Goal: Task Accomplishment & Management: Use online tool/utility

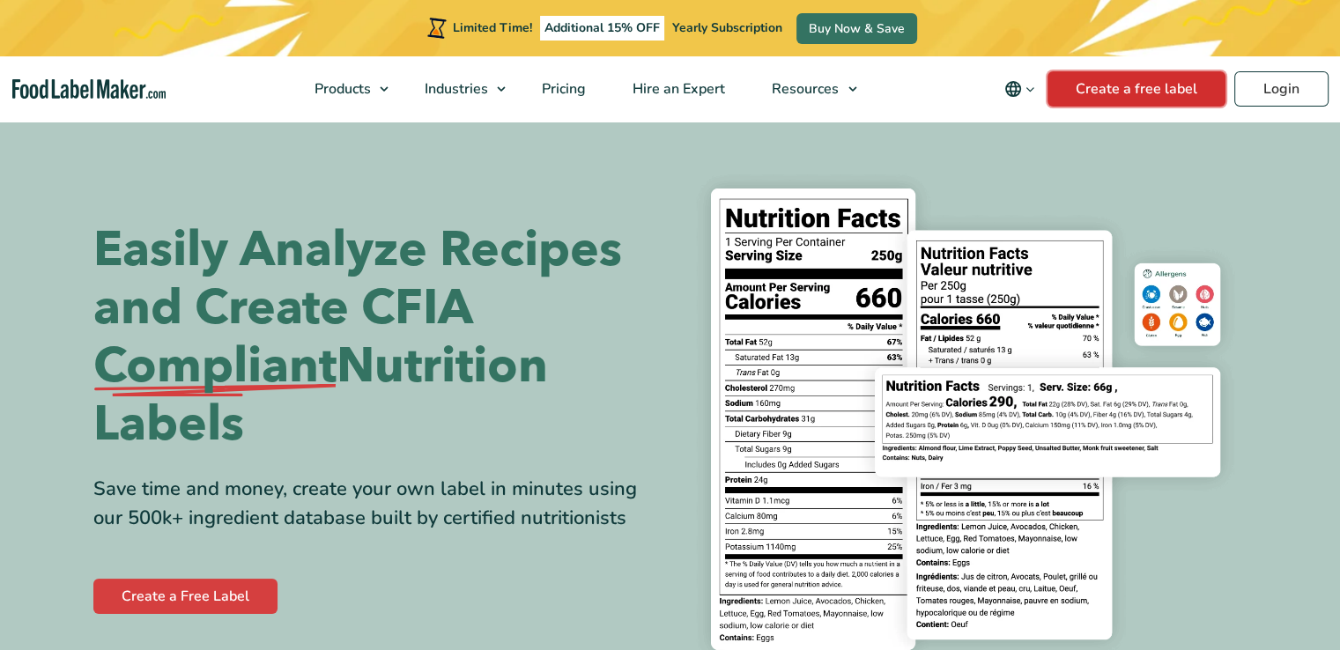
click at [1149, 95] on link "Create a free label" at bounding box center [1136, 88] width 178 height 35
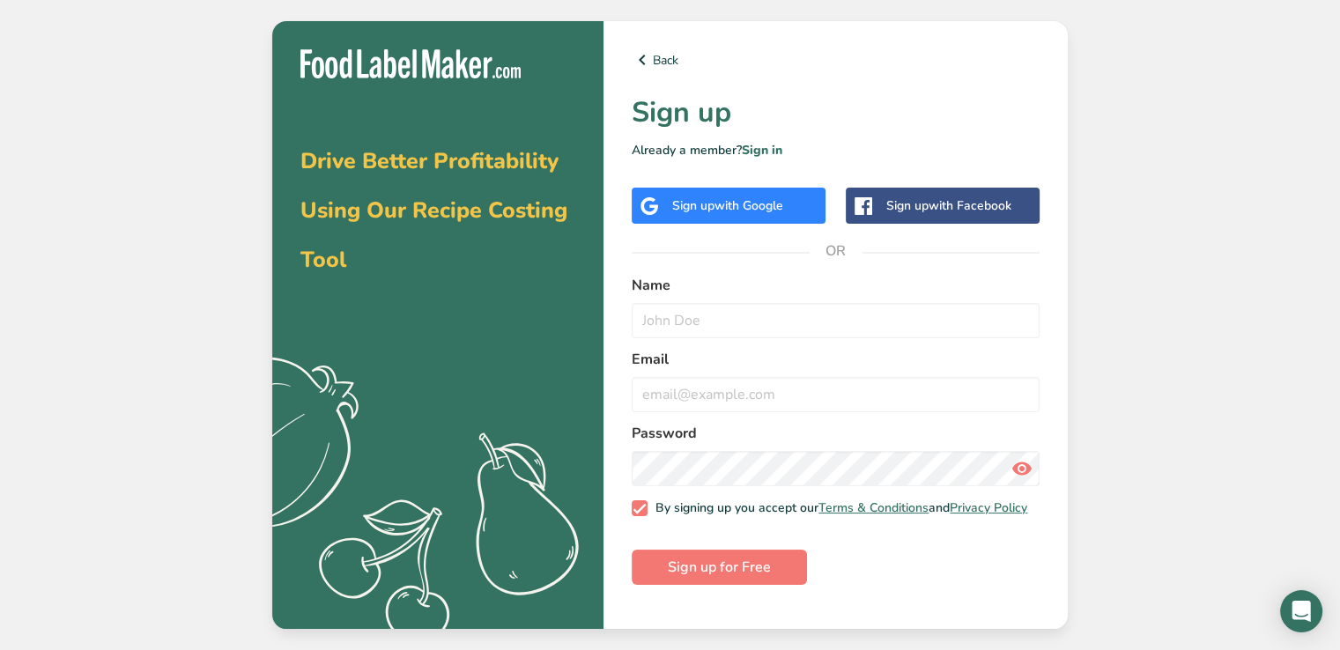
click at [680, 205] on div "Sign up with Google" at bounding box center [727, 205] width 111 height 18
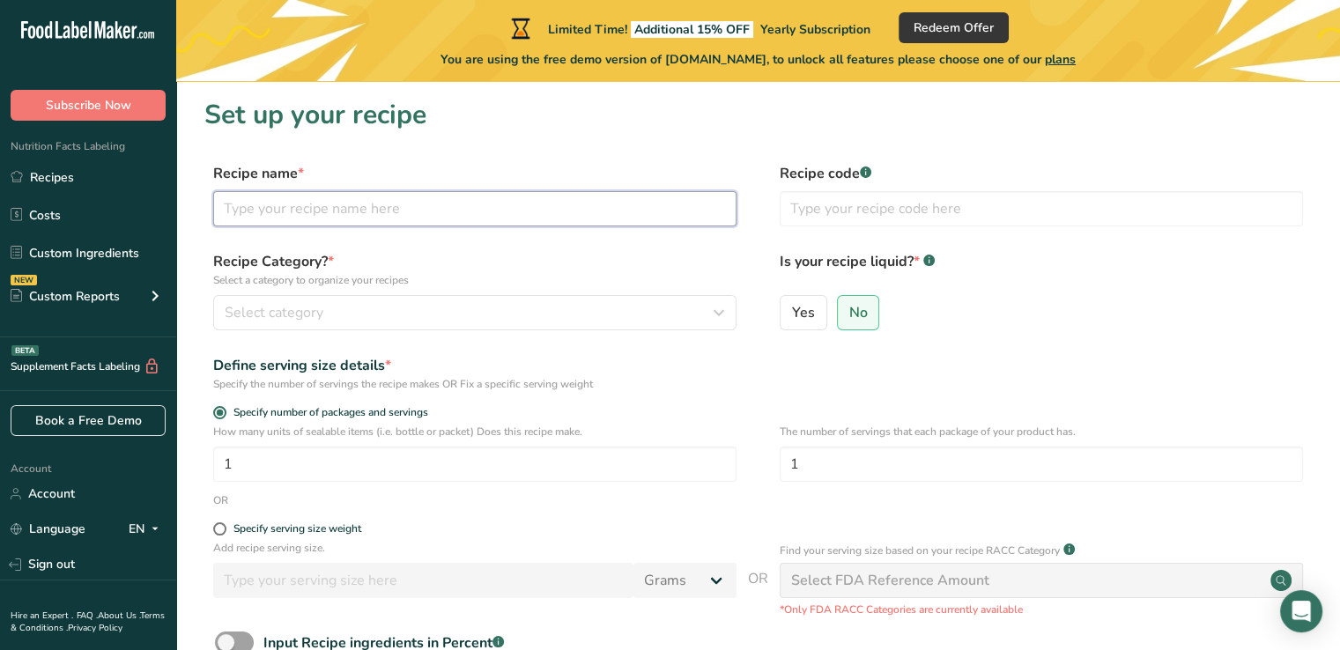
click at [367, 209] on input "text" at bounding box center [474, 208] width 523 height 35
type input "dede"
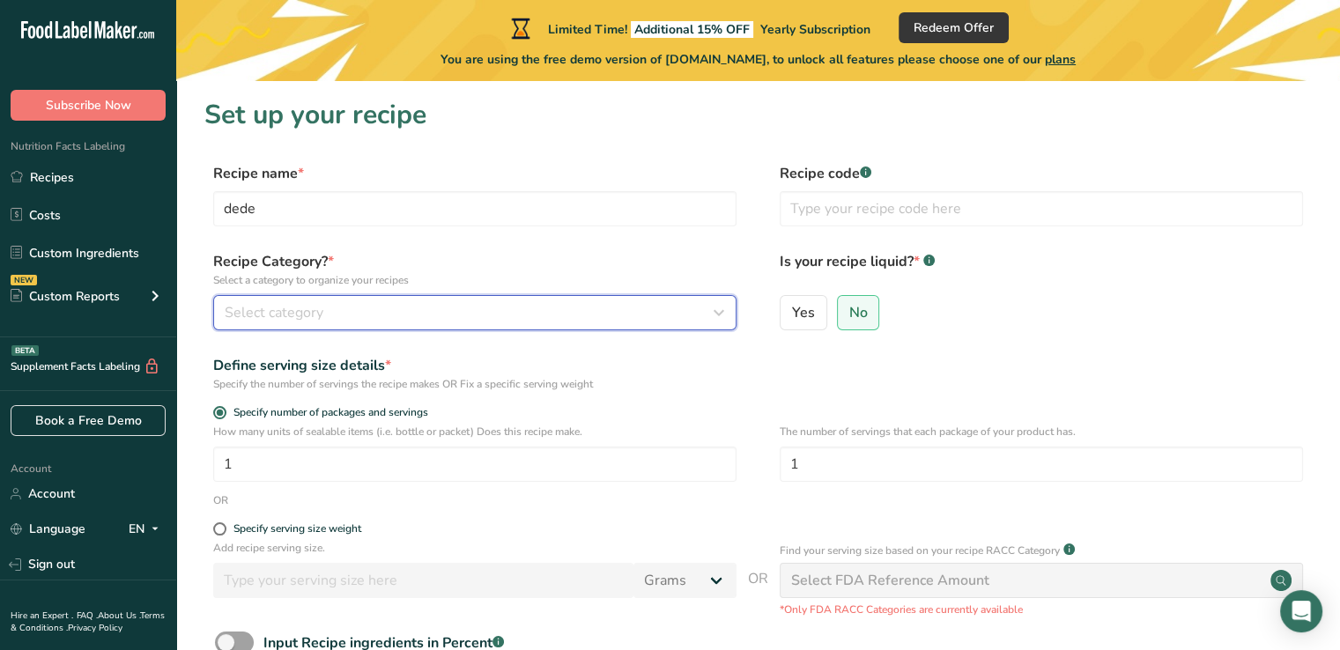
click at [377, 314] on div "Select category" at bounding box center [470, 312] width 490 height 21
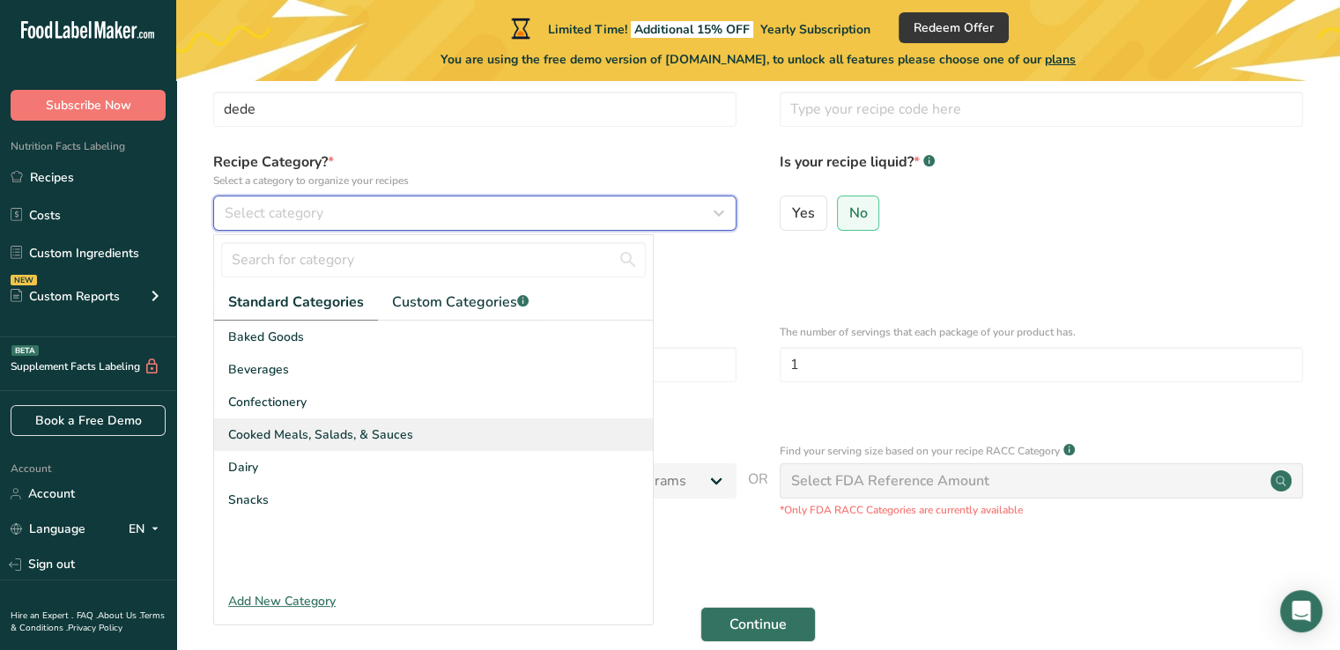
scroll to position [176, 0]
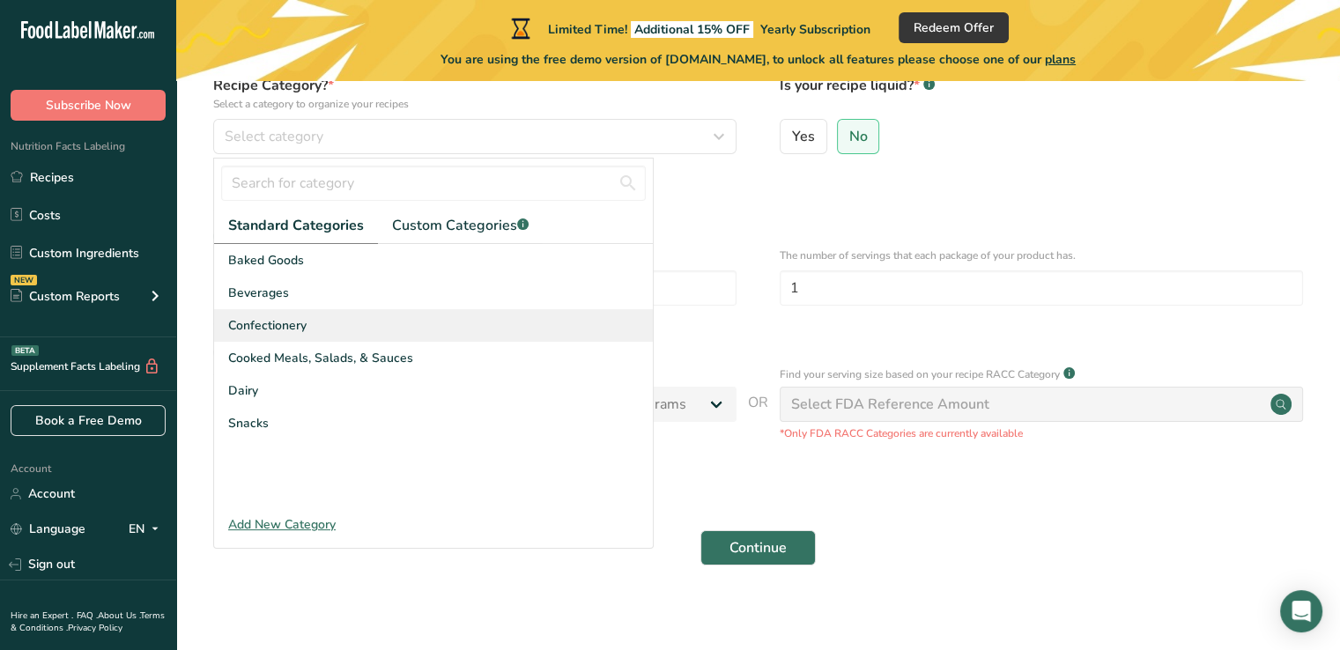
click at [316, 329] on div "Confectionery" at bounding box center [433, 325] width 439 height 33
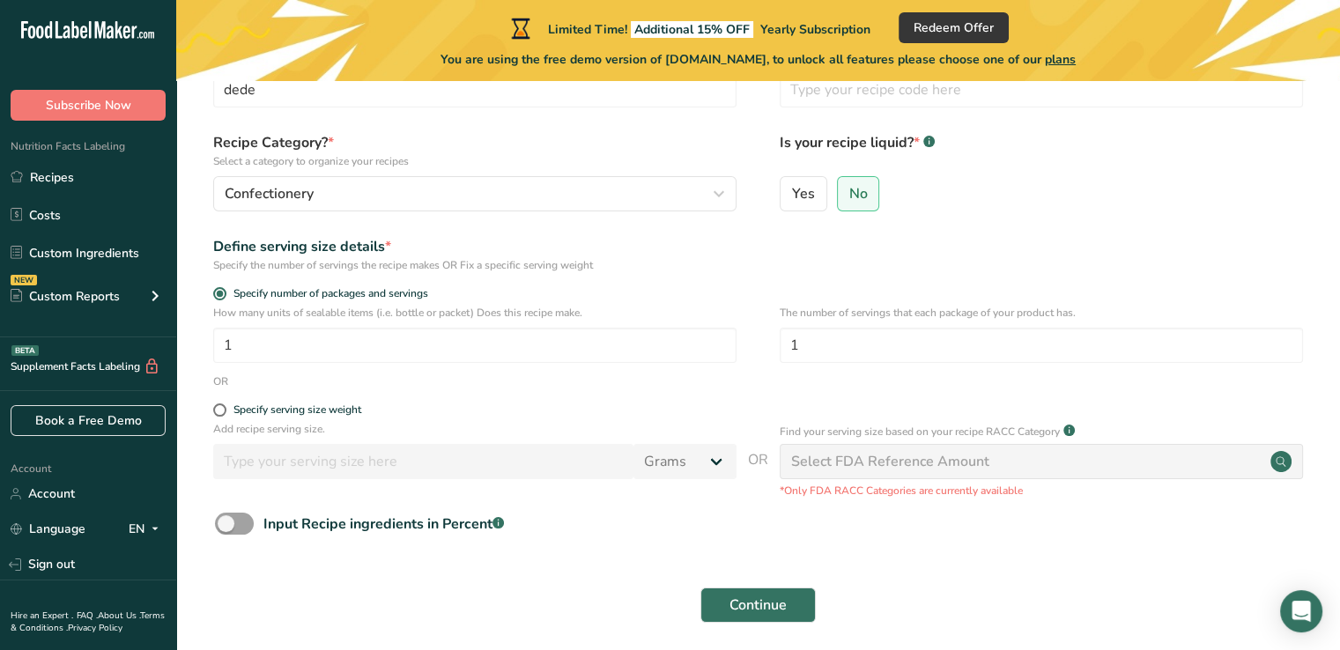
scroll to position [88, 0]
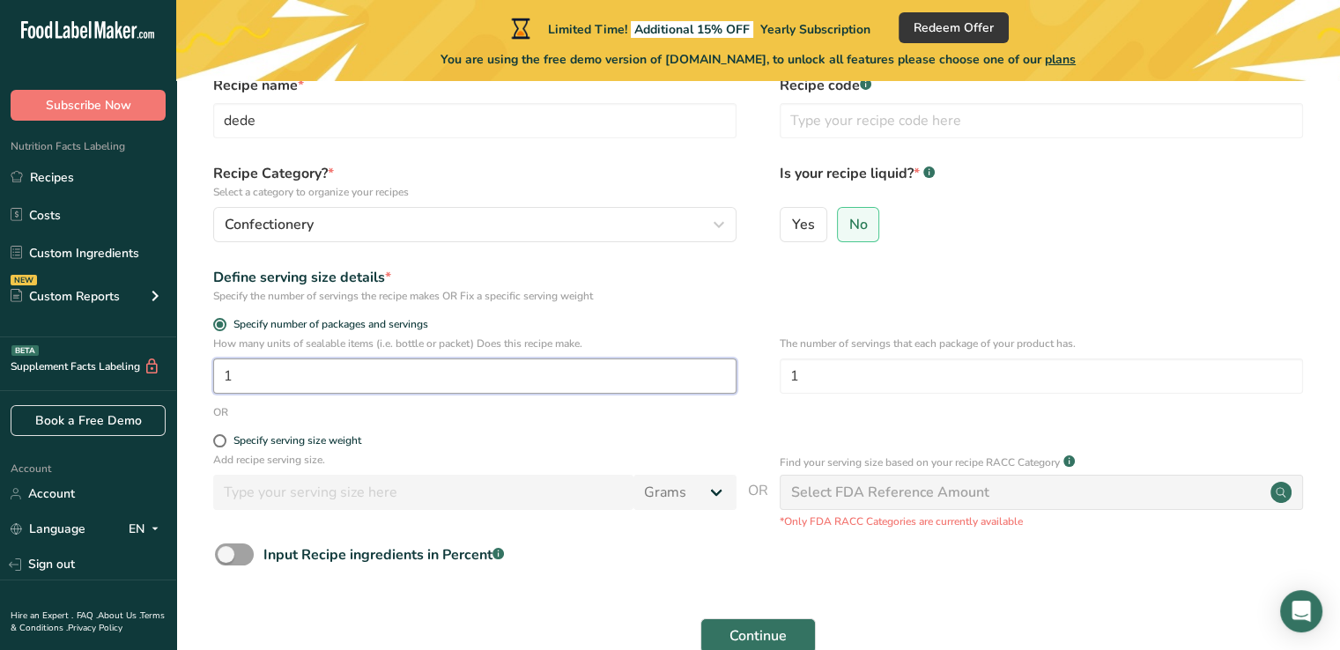
drag, startPoint x: 278, startPoint y: 381, endPoint x: 205, endPoint y: 374, distance: 73.4
click at [209, 374] on div "How many units of sealable items (i.e. bottle or packet) Does this recipe make.…" at bounding box center [757, 370] width 1107 height 69
type input "1"
type input "32"
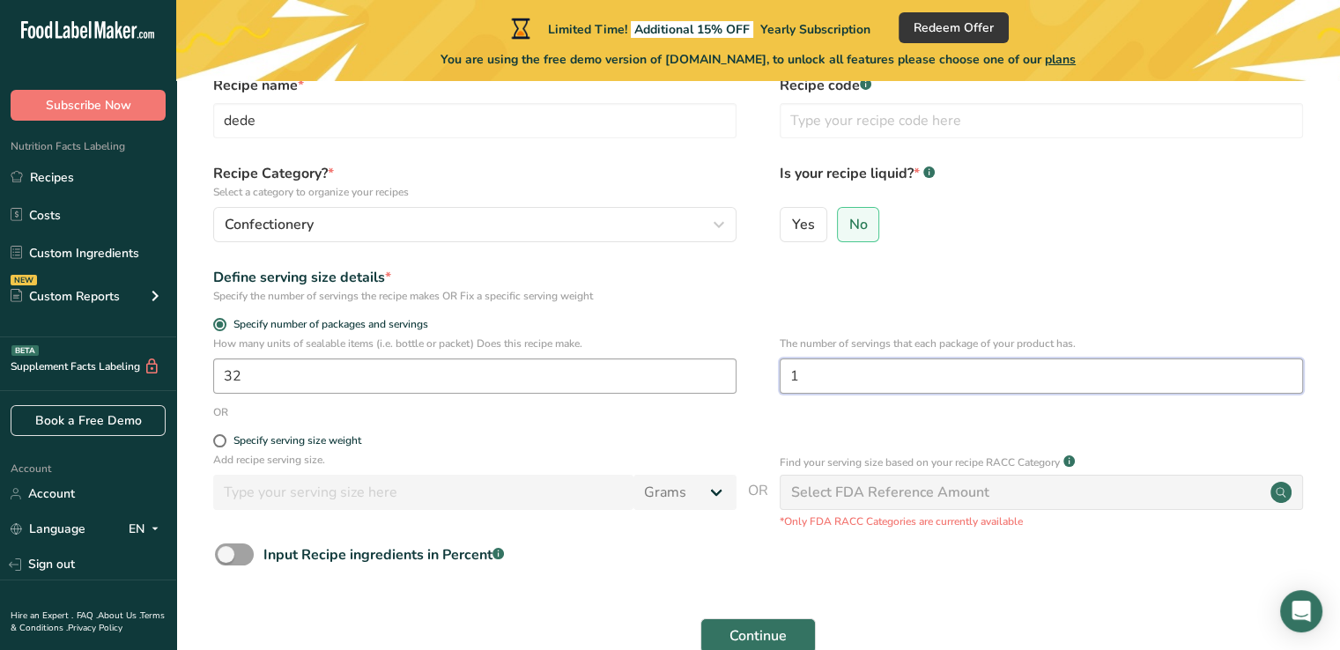
drag, startPoint x: 823, startPoint y: 369, endPoint x: 693, endPoint y: 358, distance: 129.9
click at [718, 367] on div "How many units of sealable items (i.e. bottle or packet) Does this recipe make.…" at bounding box center [757, 370] width 1107 height 69
type input "6"
click at [1075, 269] on div "Define serving size details * Specify the number of servings the recipe makes O…" at bounding box center [757, 285] width 1107 height 37
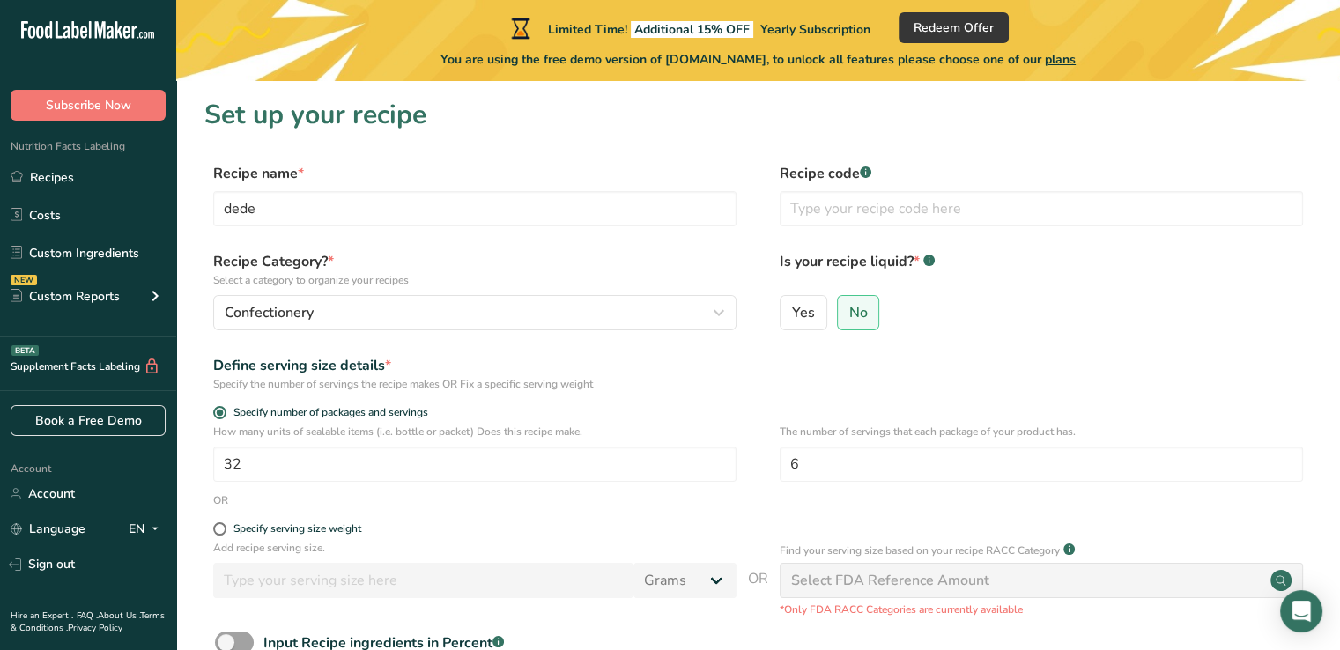
scroll to position [187, 0]
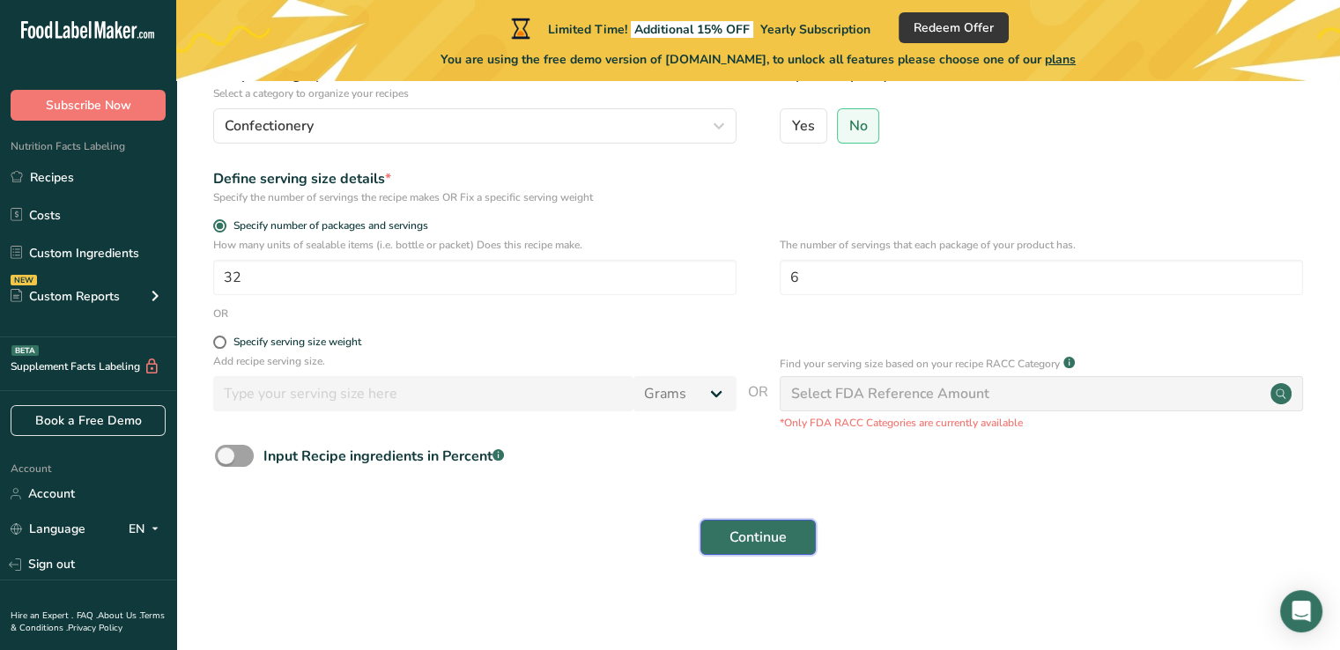
click at [765, 545] on span "Continue" at bounding box center [757, 537] width 57 height 21
click at [219, 339] on span at bounding box center [219, 342] width 13 height 13
click at [219, 339] on input "Specify serving size weight" at bounding box center [218, 341] width 11 height 11
radio input "true"
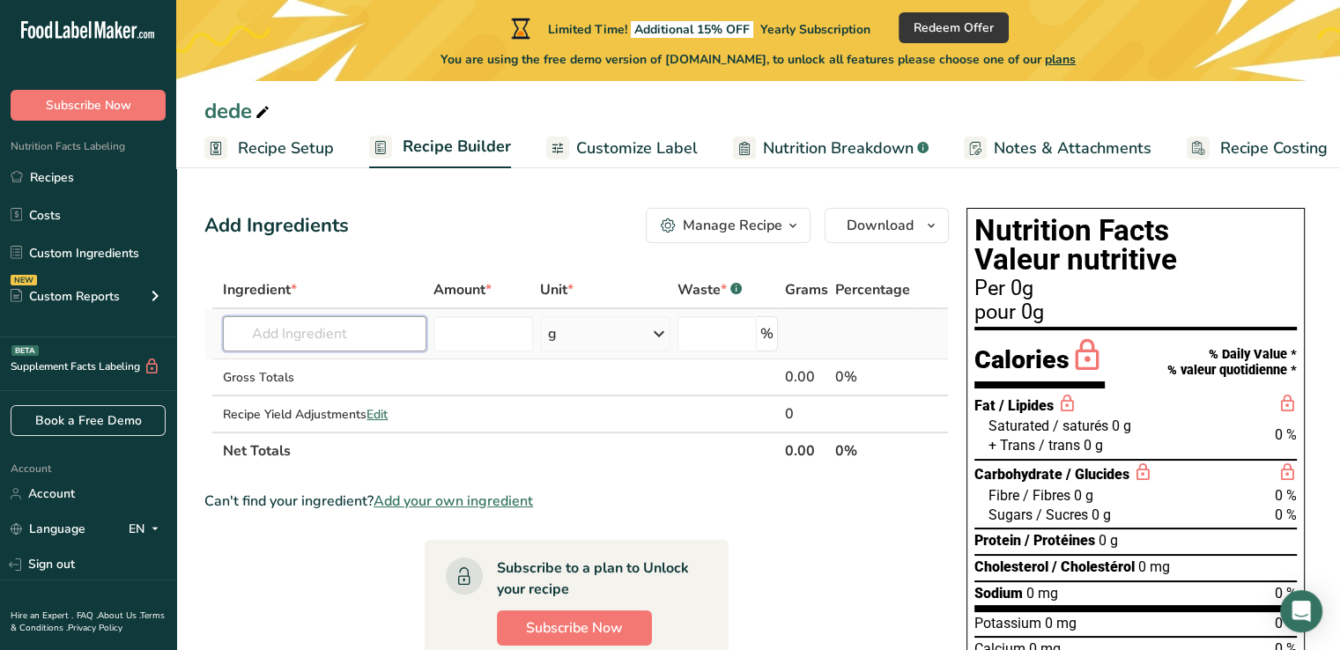
click at [325, 333] on input "text" at bounding box center [324, 333] width 203 height 35
click at [647, 332] on div "g" at bounding box center [605, 333] width 130 height 35
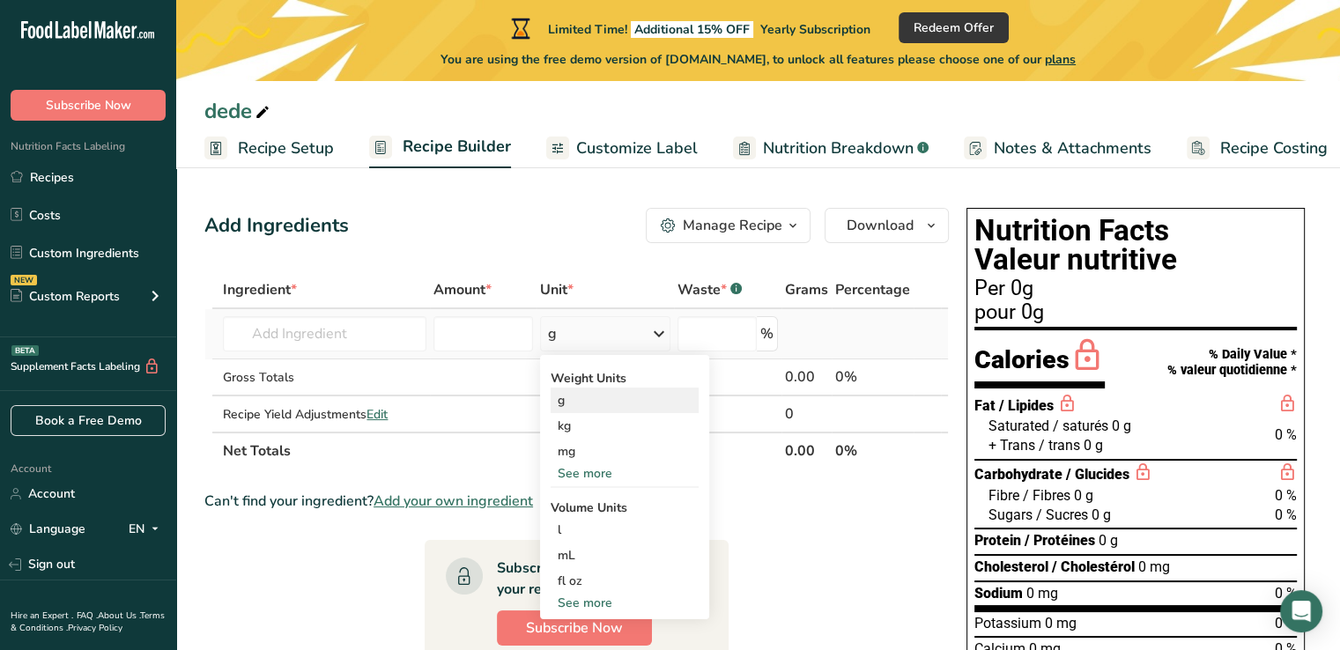
click at [618, 394] on div "g" at bounding box center [625, 401] width 148 height 26
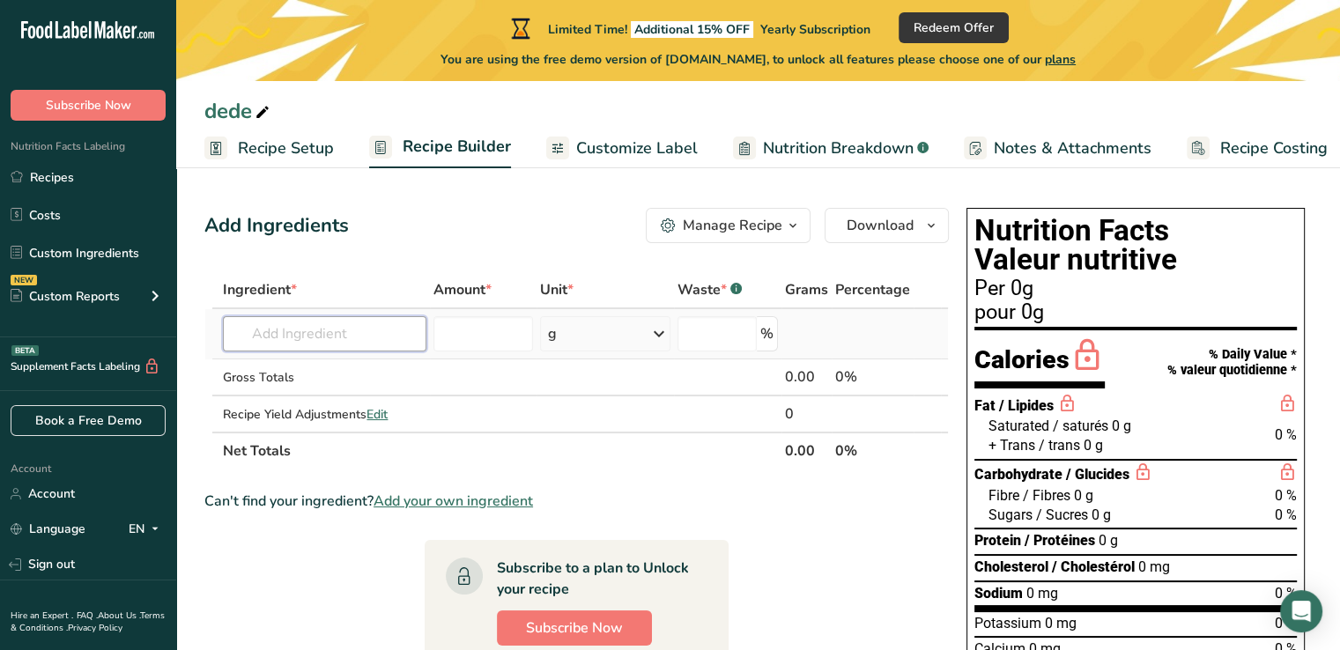
click at [328, 325] on input "text" at bounding box center [324, 333] width 203 height 35
type input "4000"
click at [479, 324] on input "number" at bounding box center [483, 333] width 100 height 35
click at [330, 331] on input "text" at bounding box center [324, 333] width 203 height 35
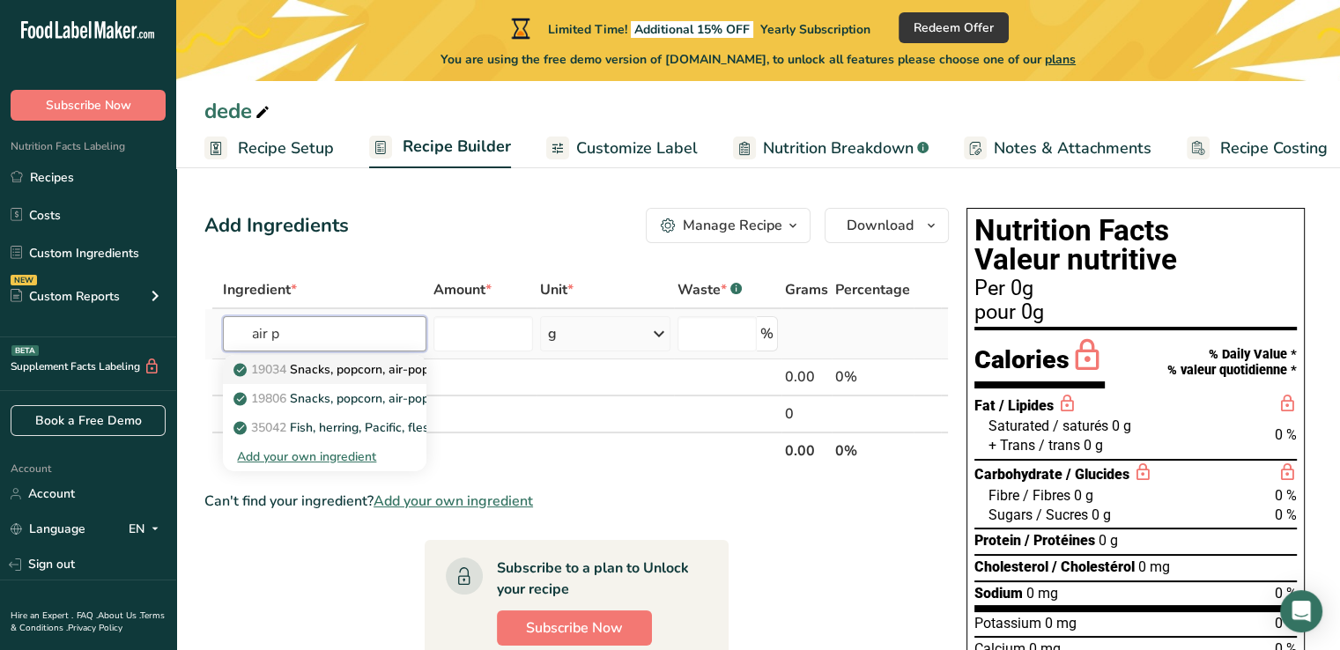
type input "air p"
click at [335, 369] on p "19034 Snacks, popcorn, air-popped" at bounding box center [343, 369] width 213 height 18
type input "Snacks, popcorn, air-popped"
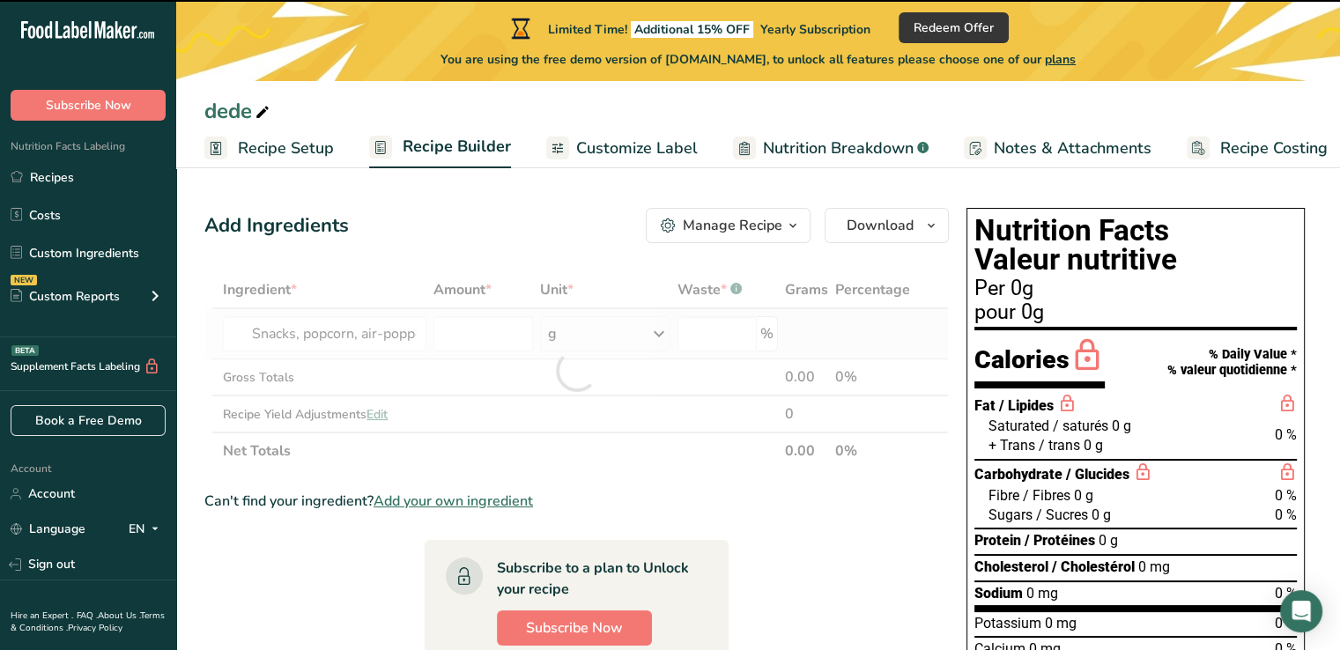
type input "0"
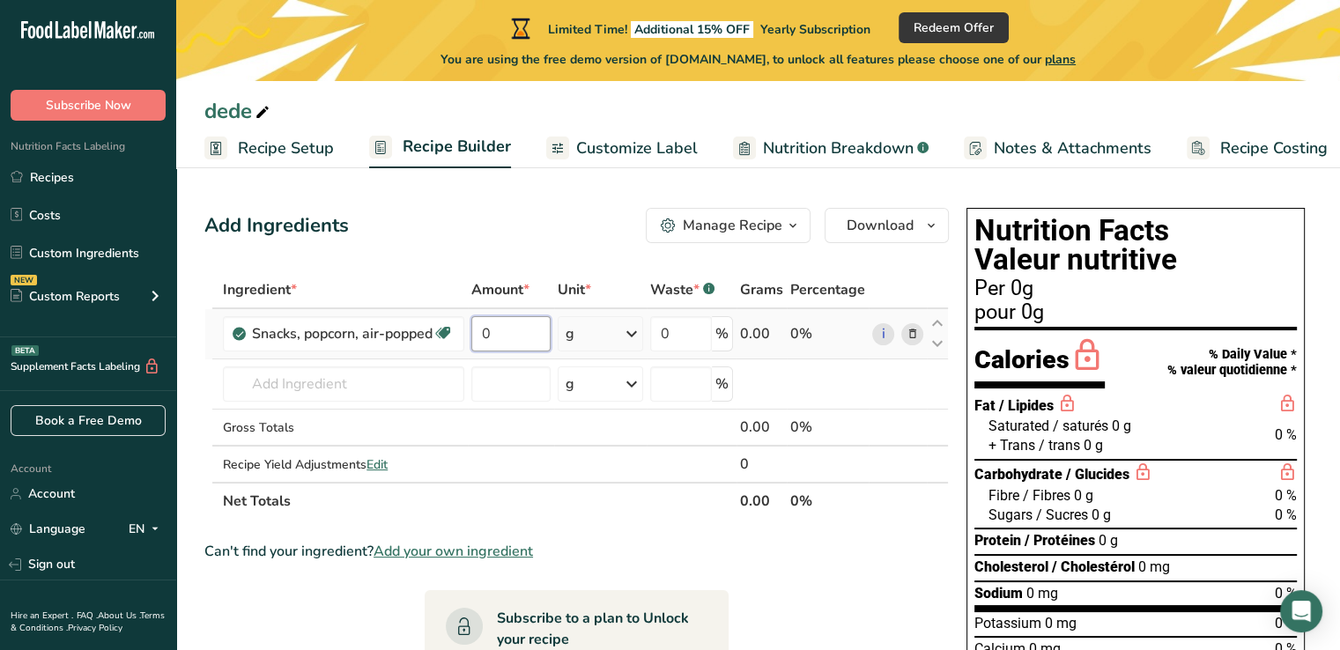
click at [491, 335] on input "0" at bounding box center [510, 333] width 79 height 35
drag, startPoint x: 483, startPoint y: 329, endPoint x: 473, endPoint y: 329, distance: 9.7
click at [475, 329] on input "0" at bounding box center [510, 333] width 79 height 35
type input "4000"
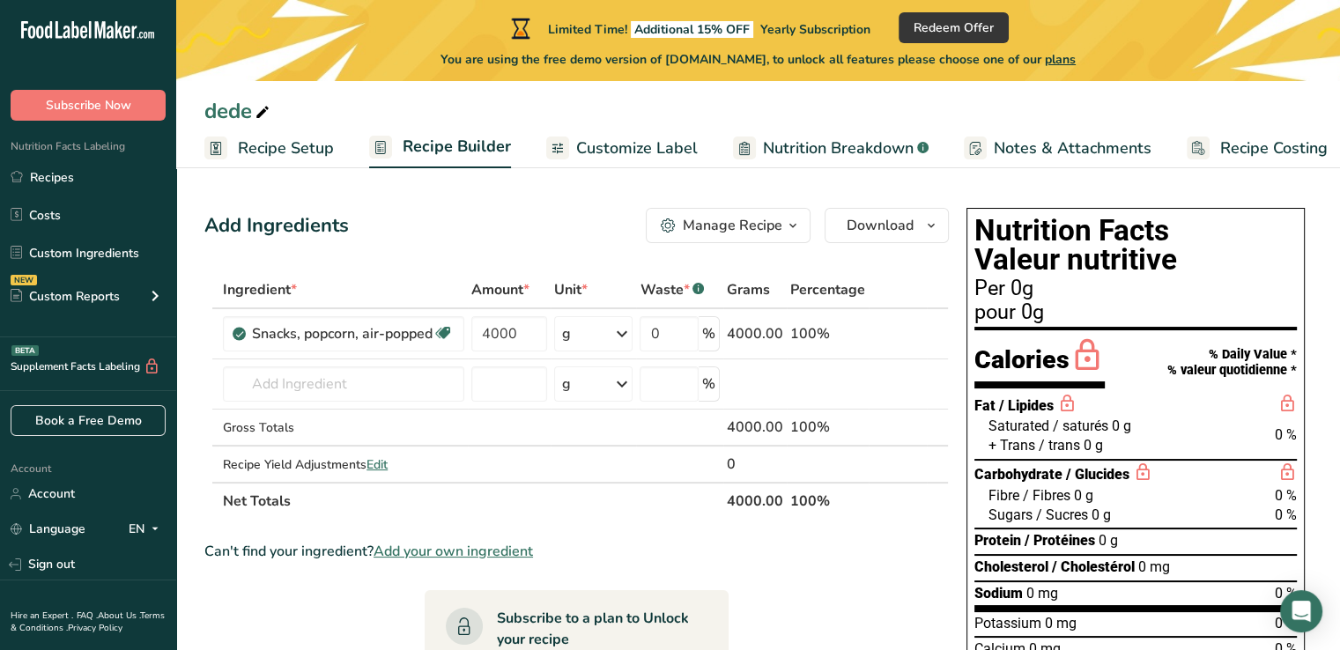
click at [498, 231] on div "Add Ingredients Manage Recipe Delete Recipe Duplicate Recipe Scale Recipe Save …" at bounding box center [576, 225] width 744 height 35
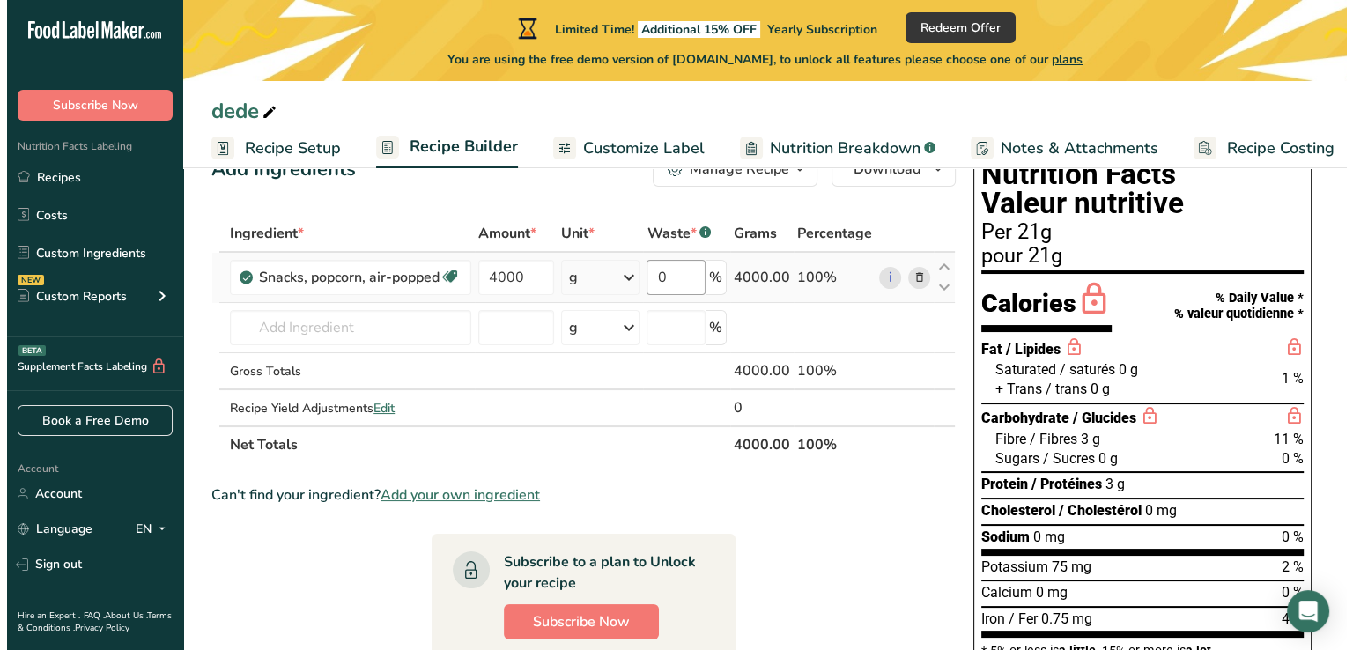
scroll to position [88, 0]
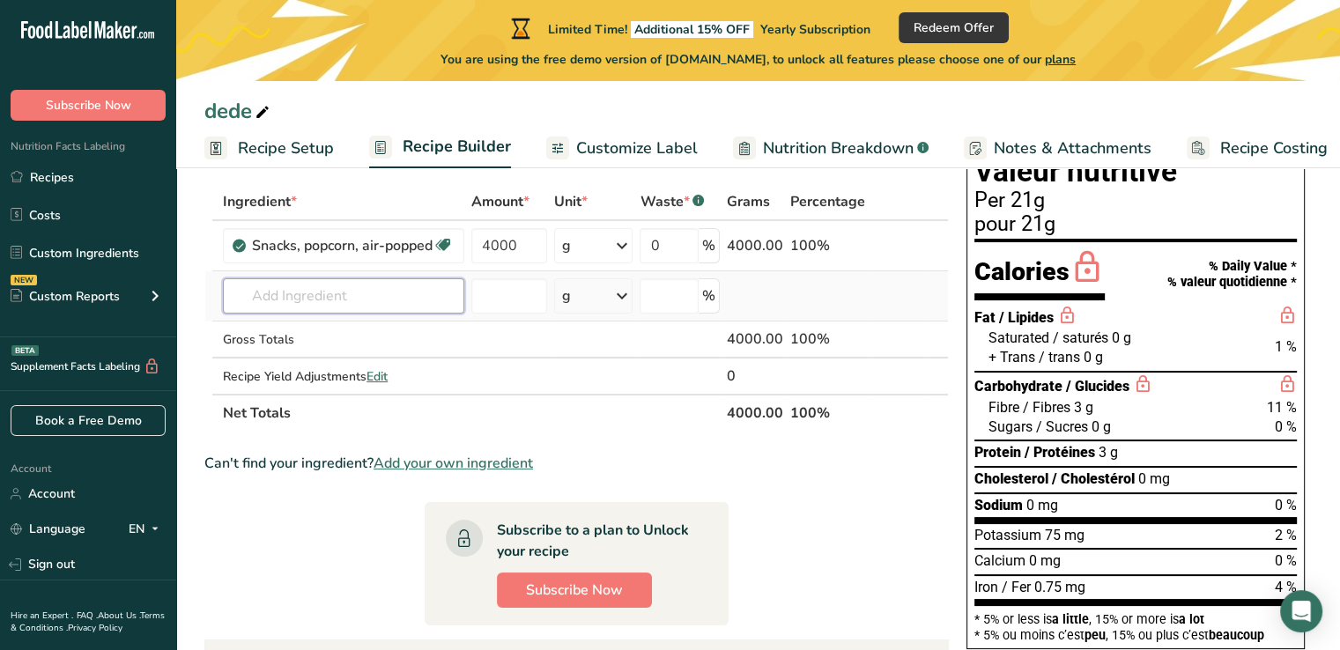
click at [335, 304] on input "text" at bounding box center [343, 295] width 241 height 35
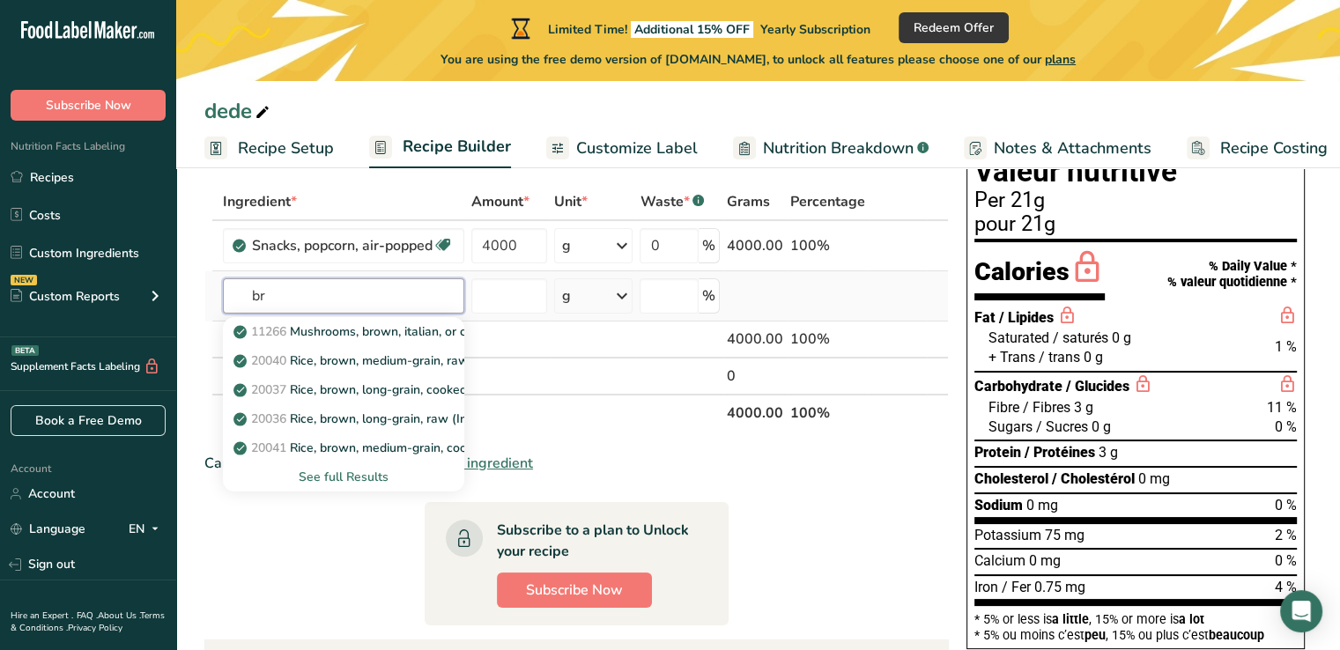
type input "b"
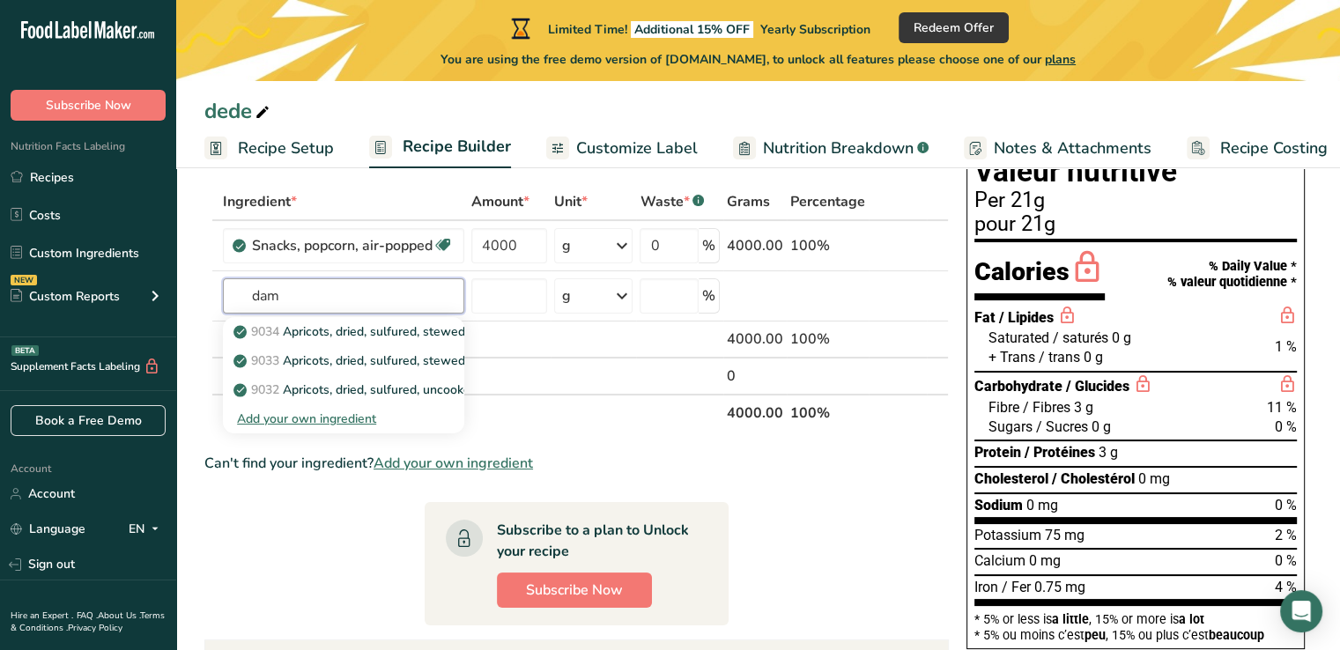
type input "dam"
paste input "Demerara sugar"
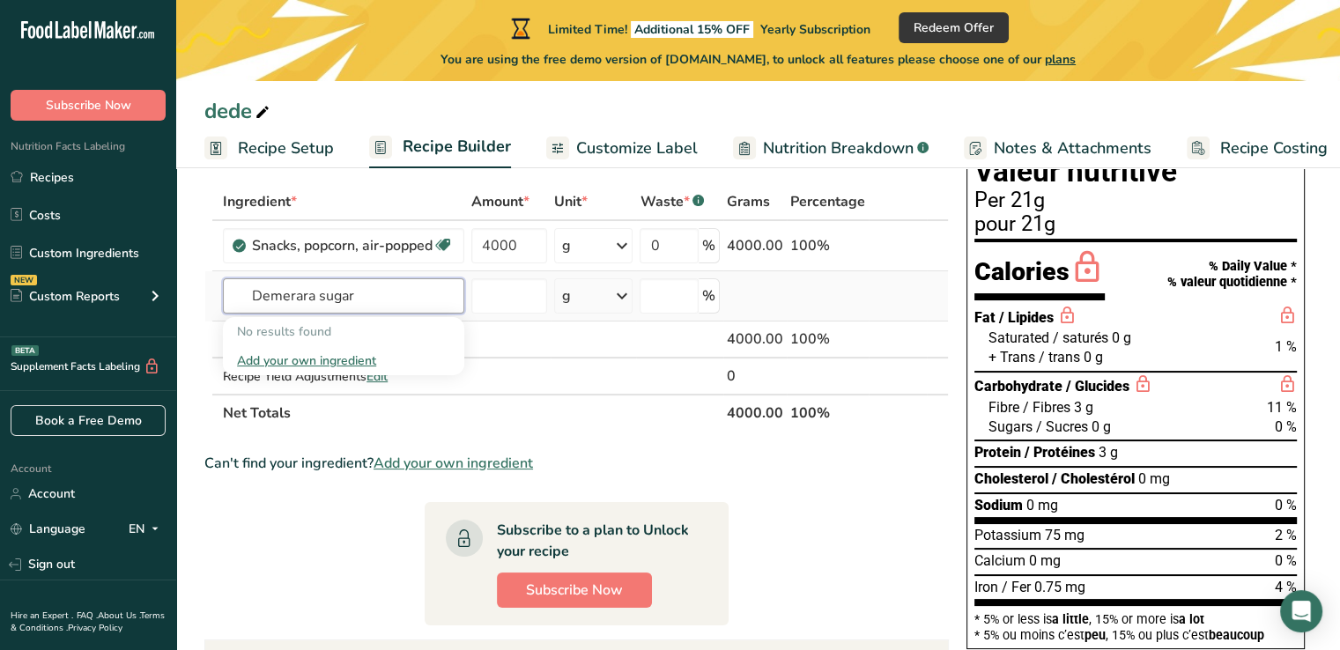
click at [321, 292] on input "Demerara sugar" at bounding box center [343, 295] width 241 height 35
drag, startPoint x: 319, startPoint y: 292, endPoint x: 125, endPoint y: 289, distance: 193.8
click at [125, 289] on div ".a-20{fill:#fff;} Subscribe Now Nutrition Facts Labeling Recipes Costs Custom I…" at bounding box center [670, 454] width 1340 height 1084
click at [406, 291] on input "Demerara sugar" at bounding box center [343, 295] width 241 height 35
type input "Demerara sugar"
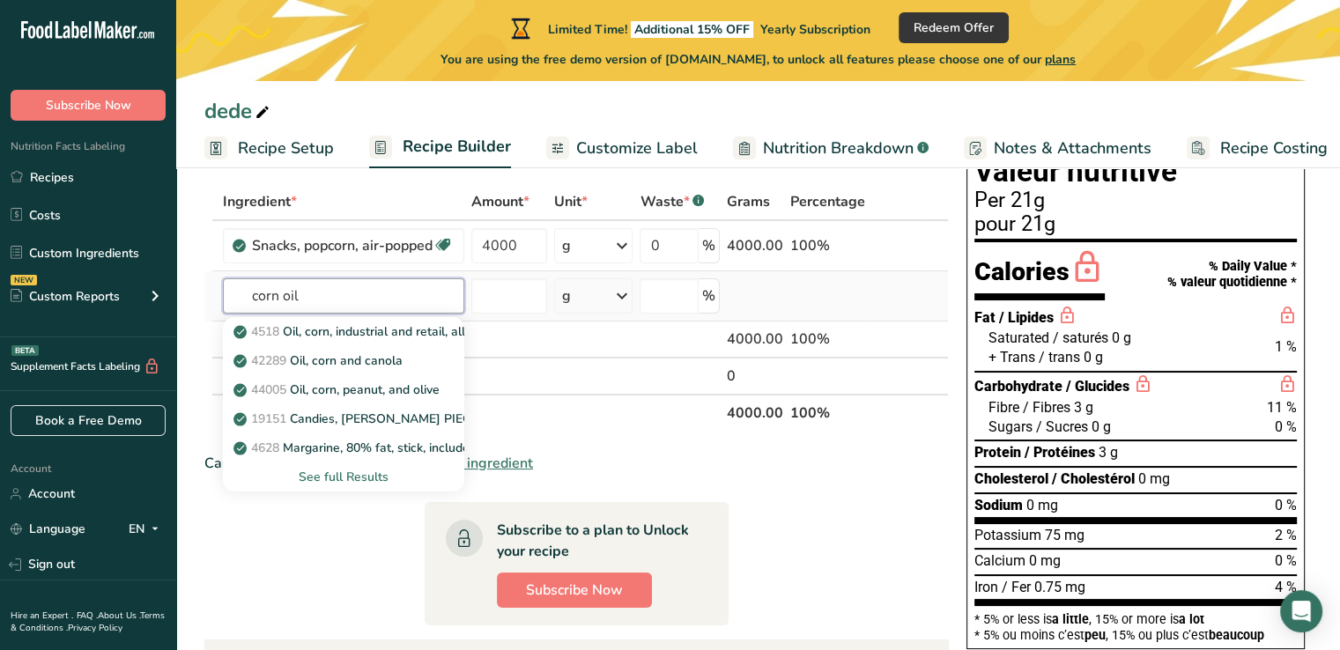
type input "corn oil"
click at [373, 480] on div "See full Results" at bounding box center [343, 477] width 213 height 18
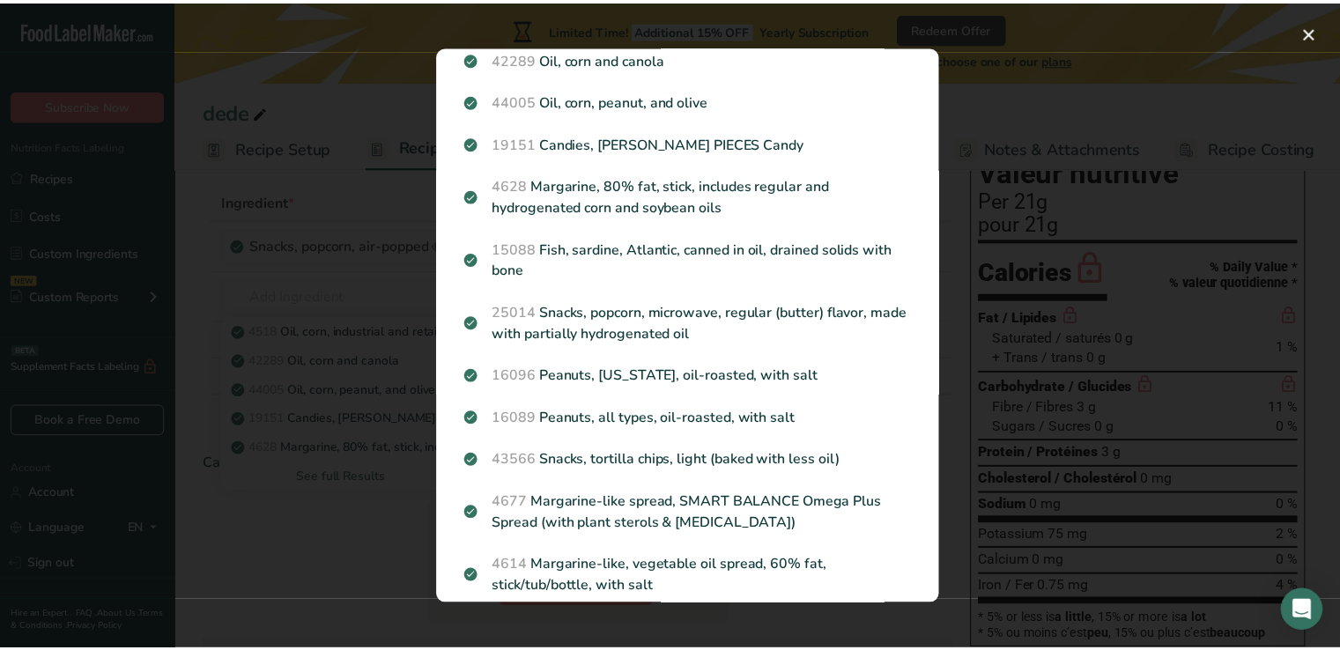
scroll to position [0, 0]
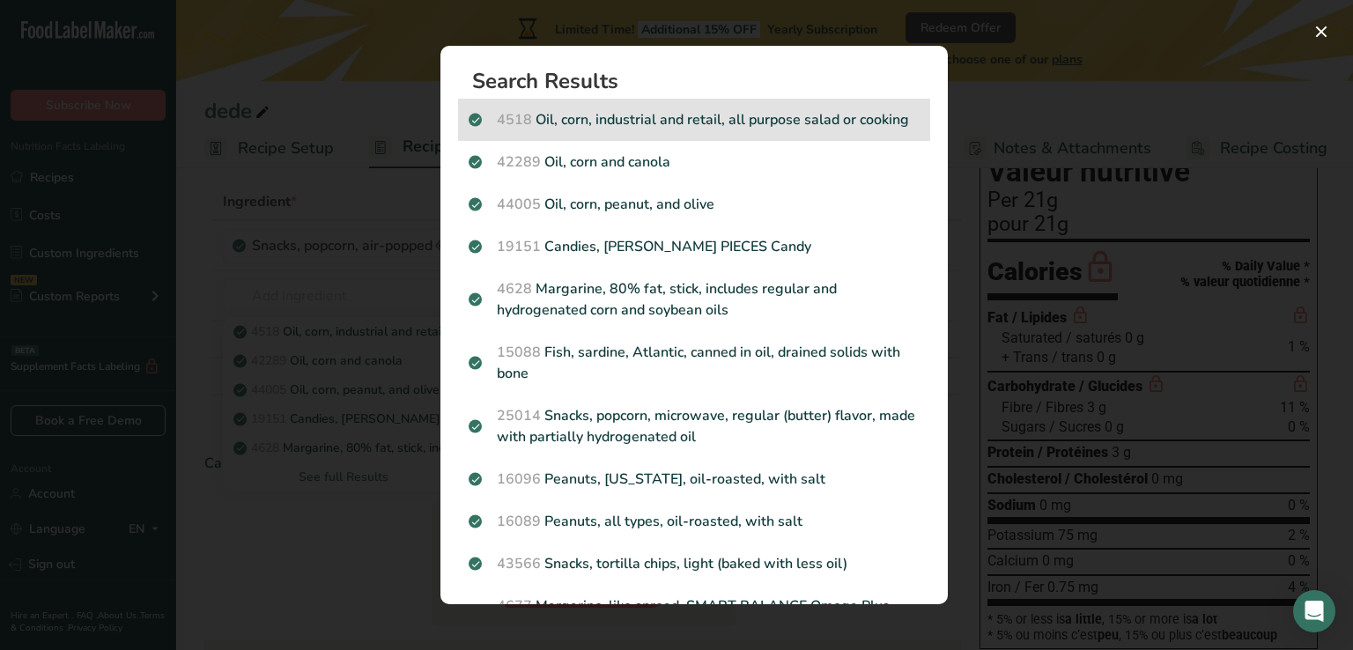
click at [742, 106] on div "4518 Oil, corn, industrial and retail, all purpose salad or cooking" at bounding box center [694, 120] width 472 height 42
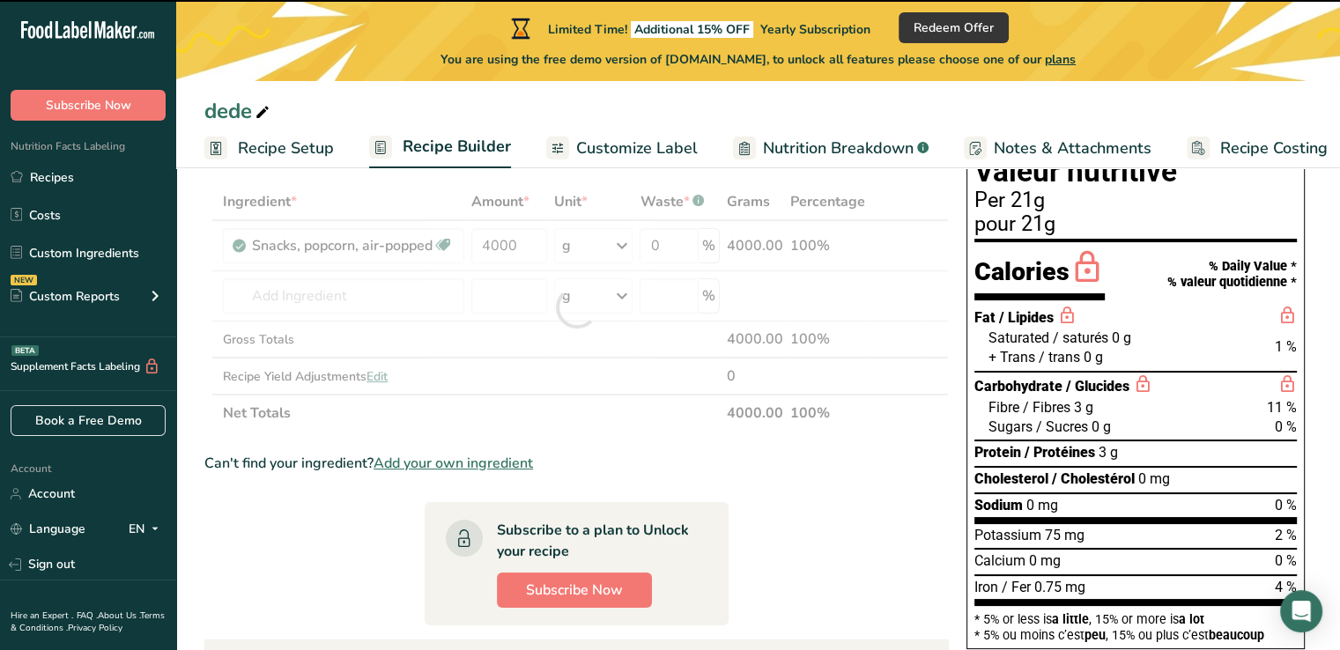
type input "0"
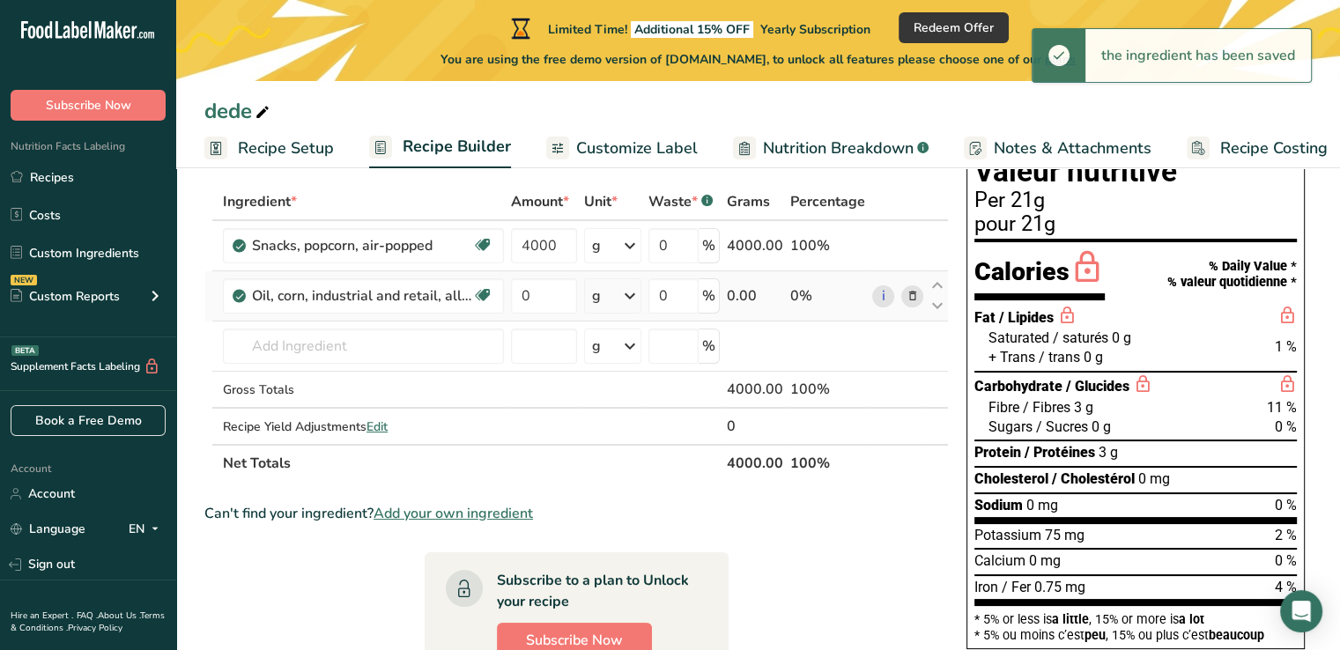
click at [597, 293] on div "g" at bounding box center [596, 295] width 9 height 21
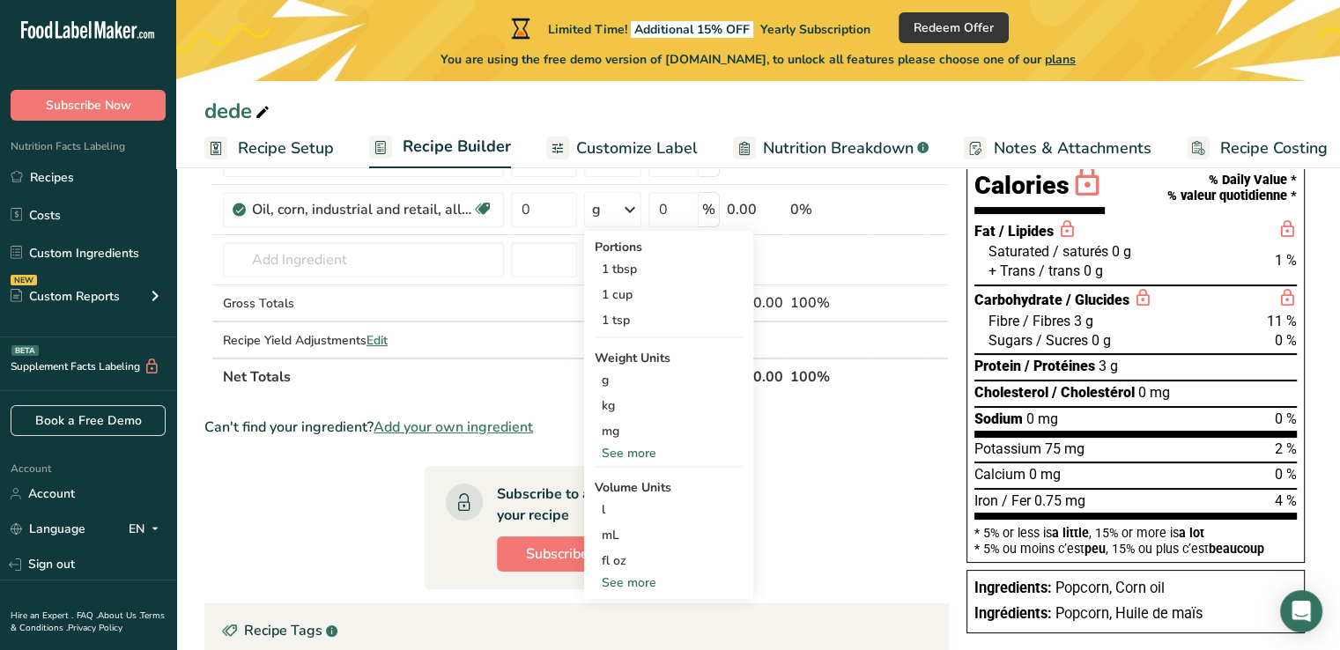
scroll to position [352, 0]
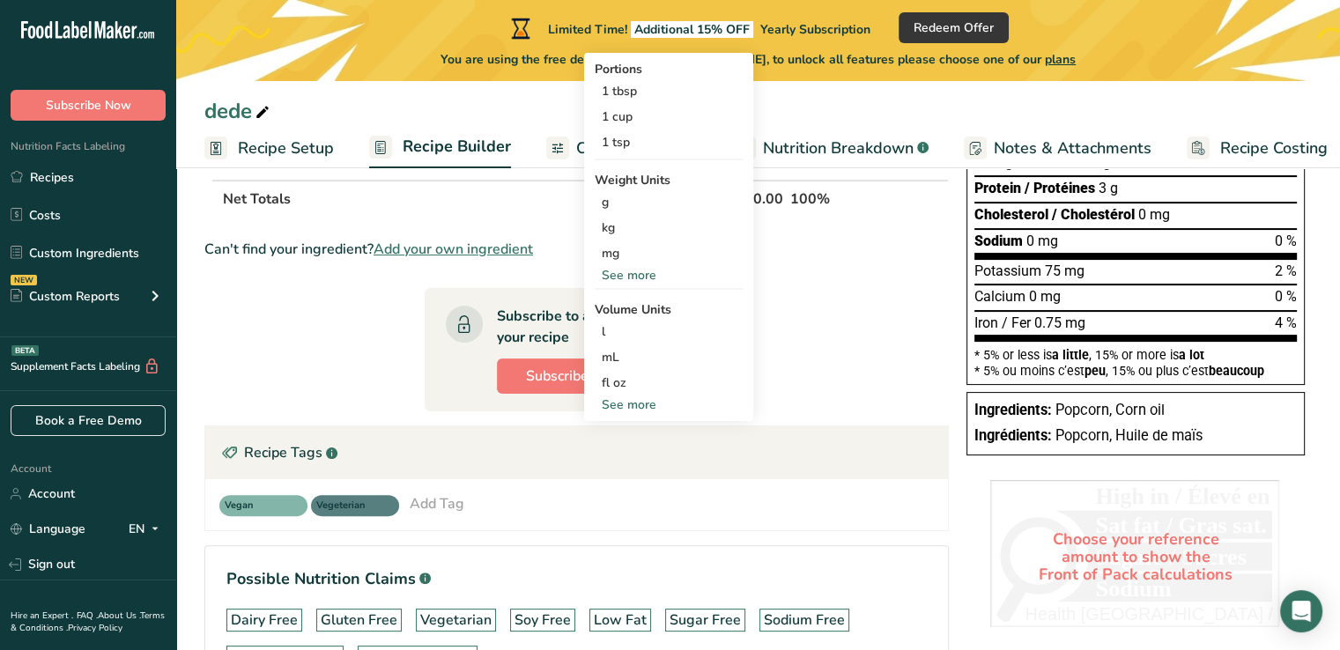
click at [654, 407] on div "See more" at bounding box center [669, 404] width 148 height 18
drag, startPoint x: 649, startPoint y: 508, endPoint x: 620, endPoint y: 444, distance: 70.6
click at [648, 508] on div "gallon" at bounding box center [669, 510] width 134 height 18
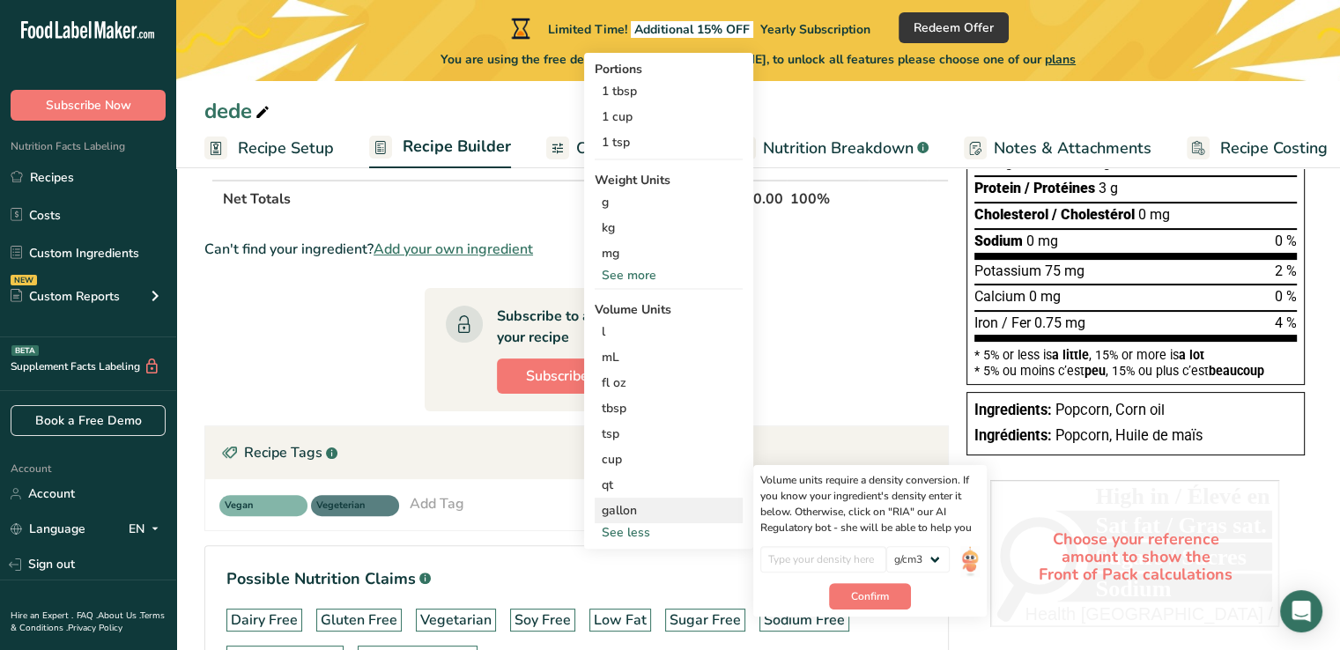
click at [622, 504] on div "gallon" at bounding box center [669, 510] width 134 height 18
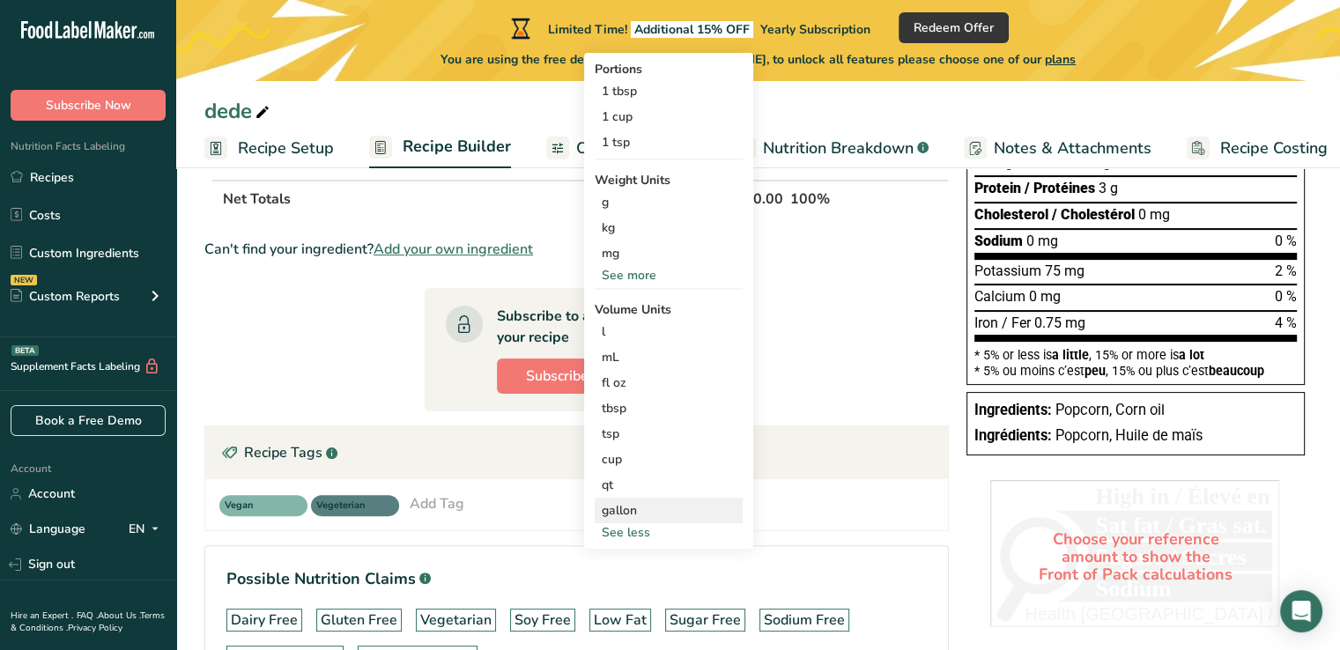
click at [650, 516] on div "gallon" at bounding box center [669, 510] width 134 height 18
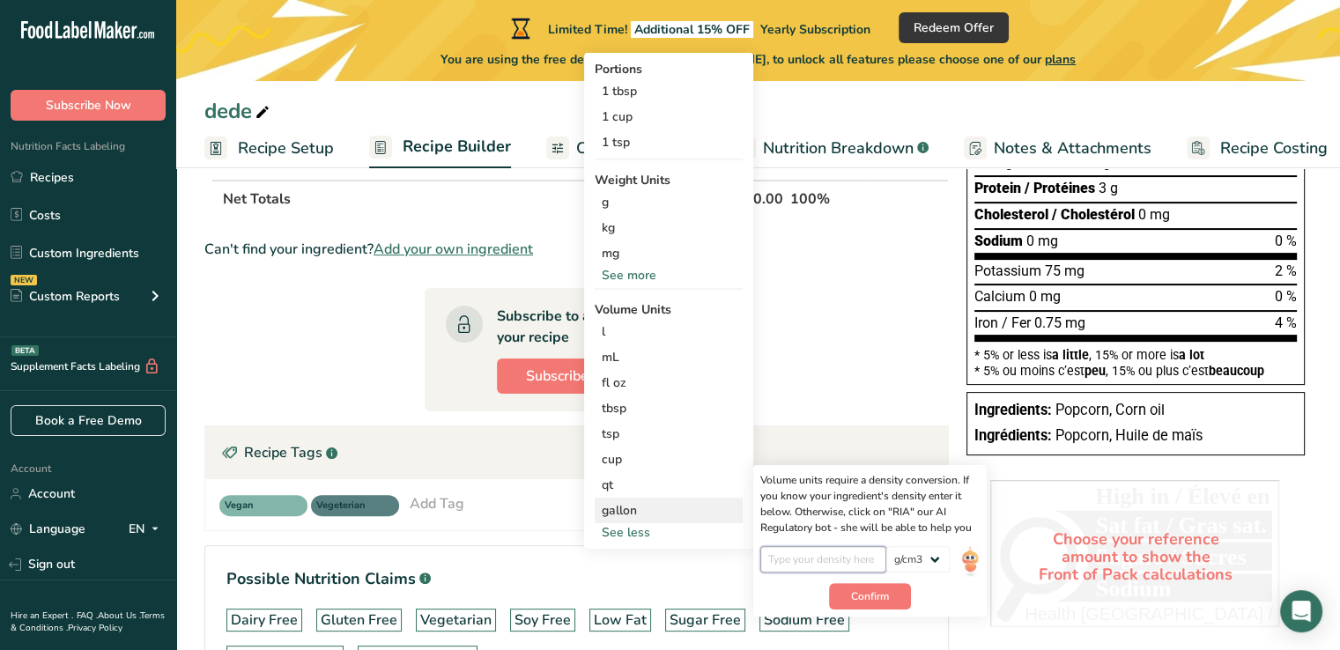
click at [782, 559] on input "number" at bounding box center [823, 559] width 126 height 26
click at [654, 335] on div "l" at bounding box center [669, 331] width 134 height 18
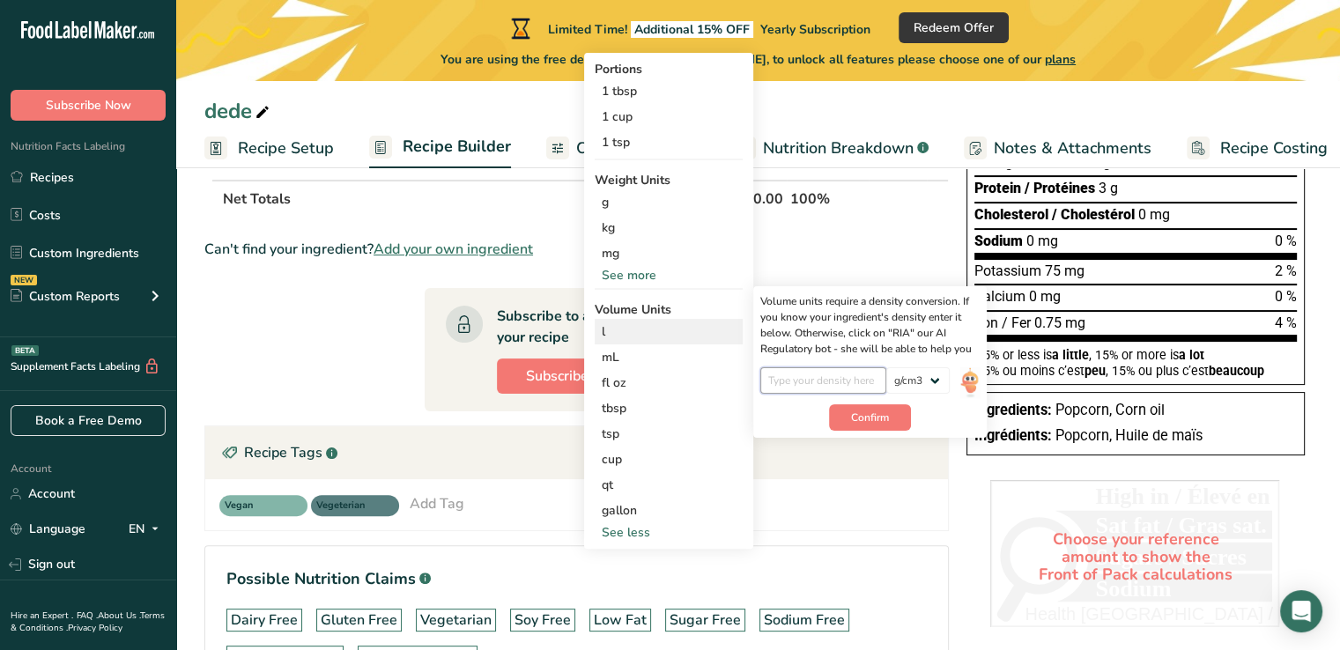
click at [782, 382] on input "number" at bounding box center [823, 380] width 126 height 26
click at [473, 195] on th "Net Totals" at bounding box center [471, 198] width 504 height 37
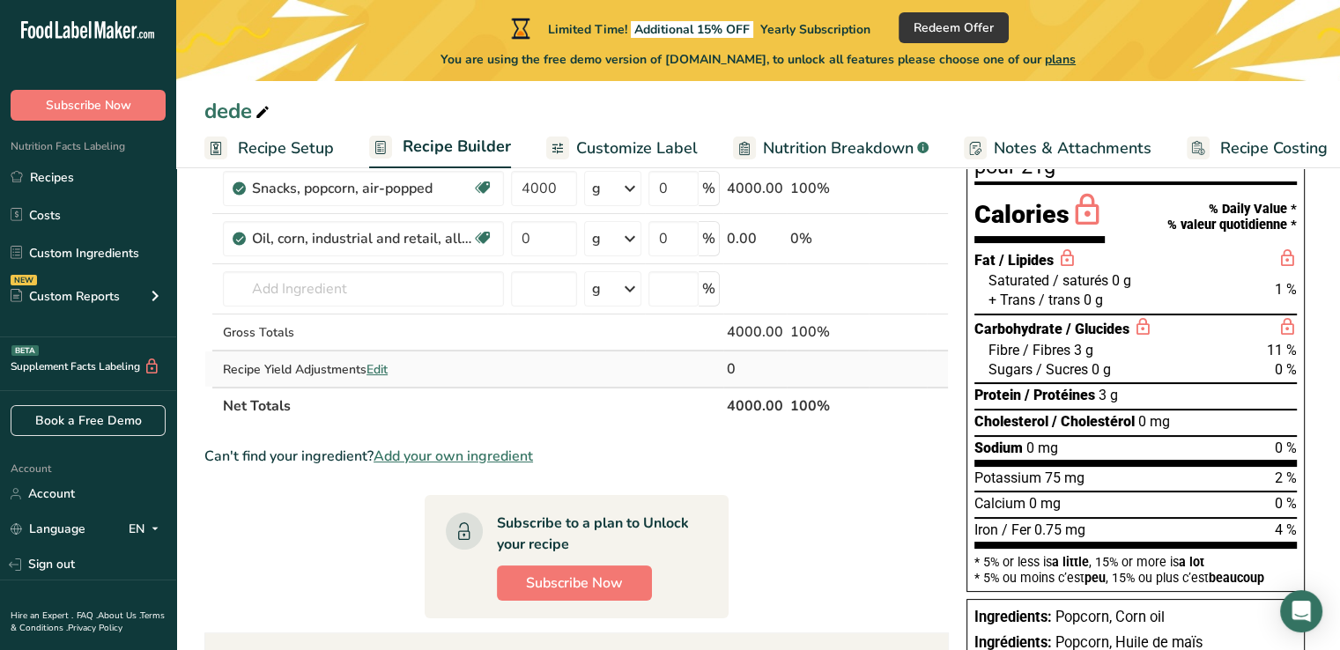
scroll to position [0, 0]
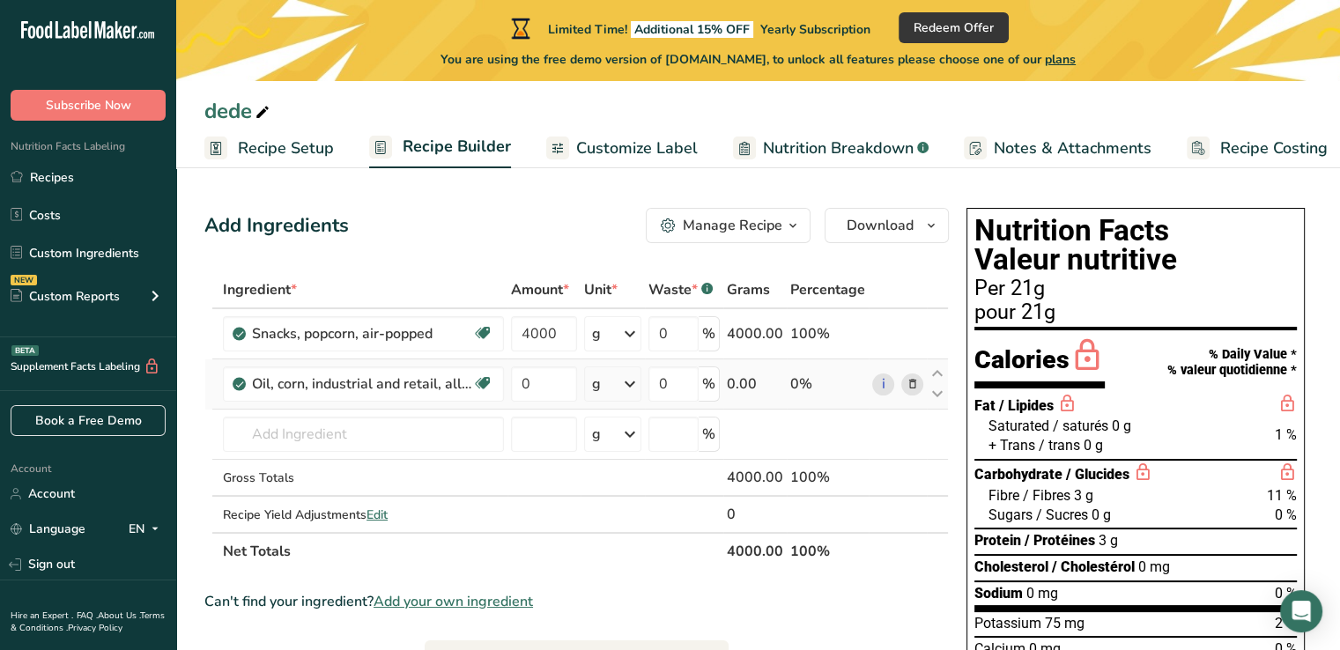
click at [639, 381] on icon at bounding box center [629, 384] width 21 height 32
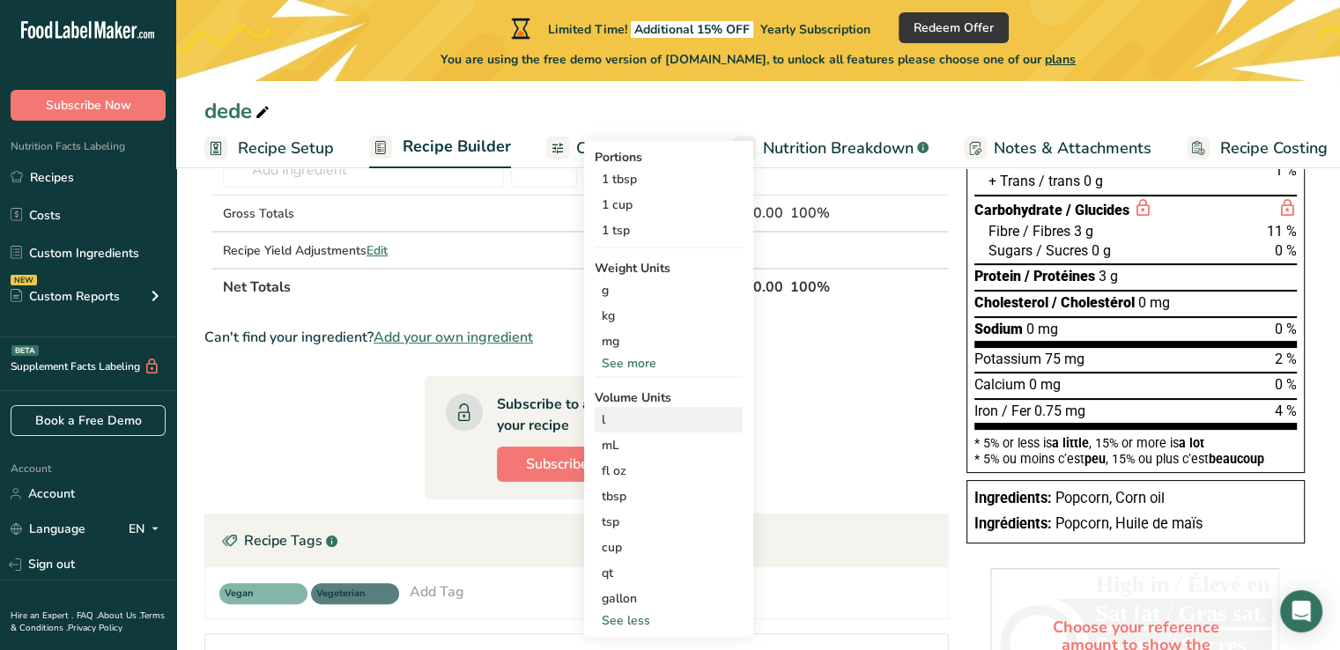
click at [670, 408] on div "l Volume units require a density conversion. If you know your ingredient's dens…" at bounding box center [669, 420] width 148 height 26
click at [647, 425] on div "l" at bounding box center [669, 419] width 134 height 18
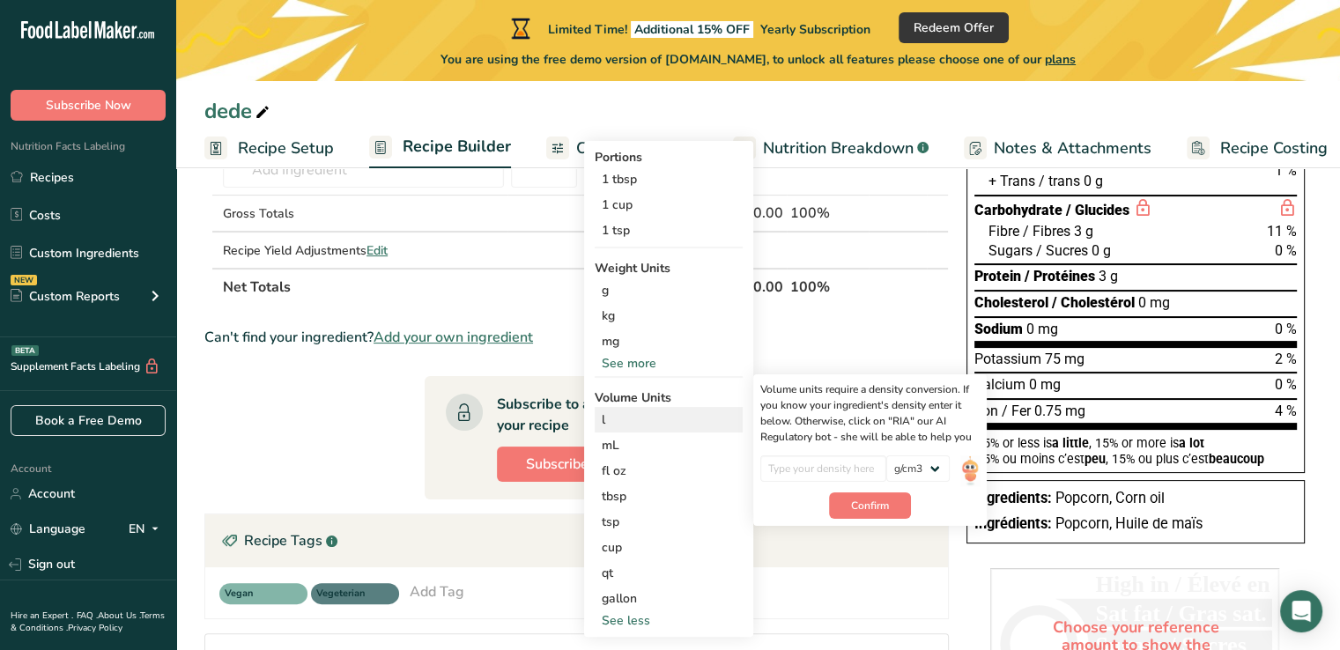
click at [952, 466] on div "lb/ft3 g/cm3" at bounding box center [869, 473] width 219 height 37
click at [928, 462] on select "lb/ft3 g/cm3" at bounding box center [917, 468] width 63 height 26
click at [923, 452] on div "Volume units require a density conversion. If you know your ingredient's densit…" at bounding box center [869, 449] width 233 height 151
